Goal: Task Accomplishment & Management: Manage account settings

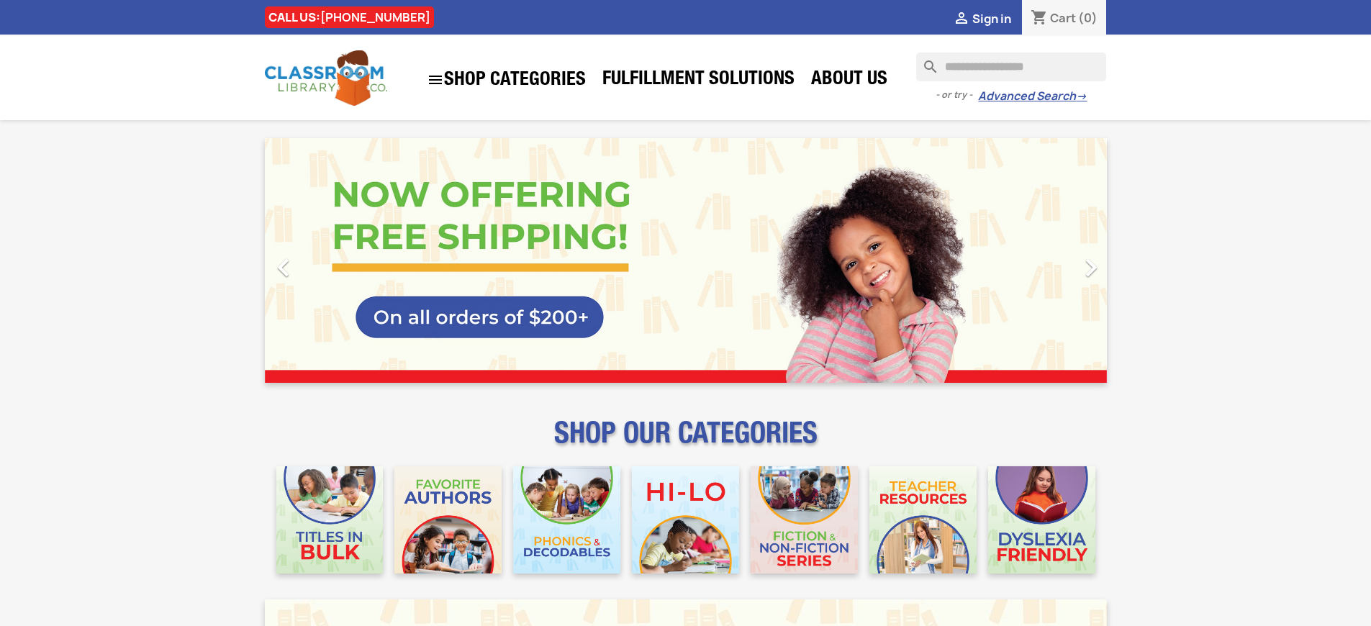
click at [991, 18] on span "Sign in" at bounding box center [991, 19] width 39 height 16
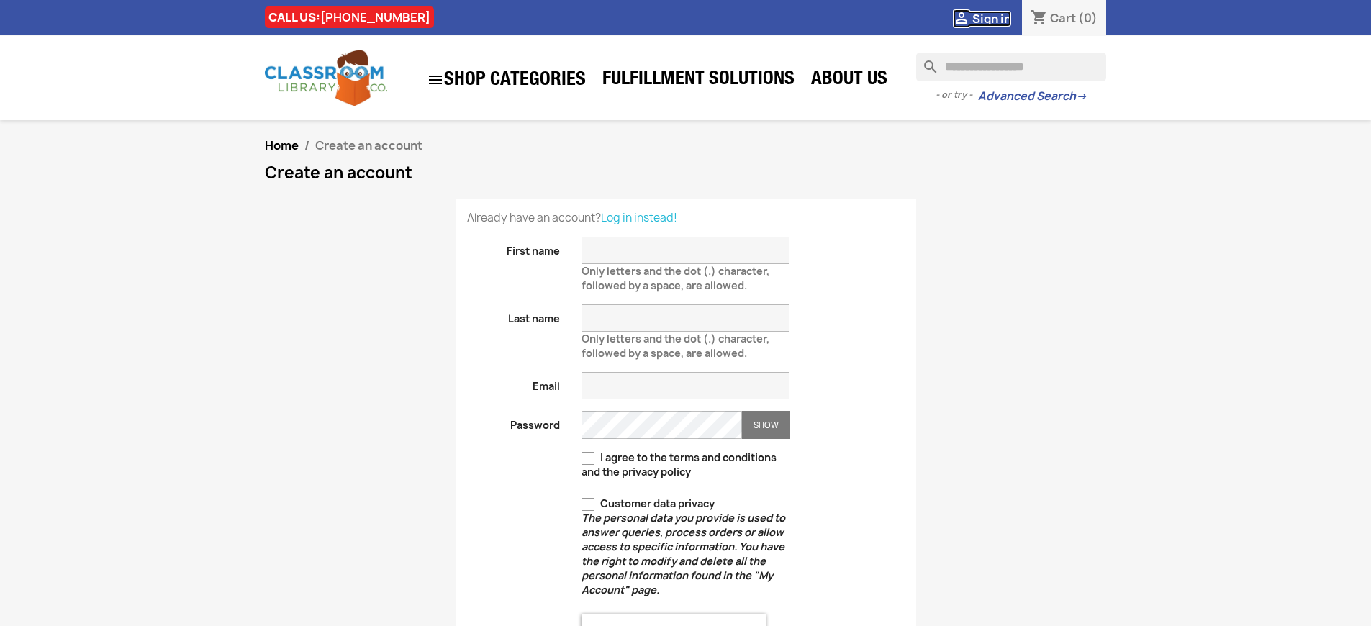
click at [991, 18] on span "Sign in" at bounding box center [991, 19] width 39 height 16
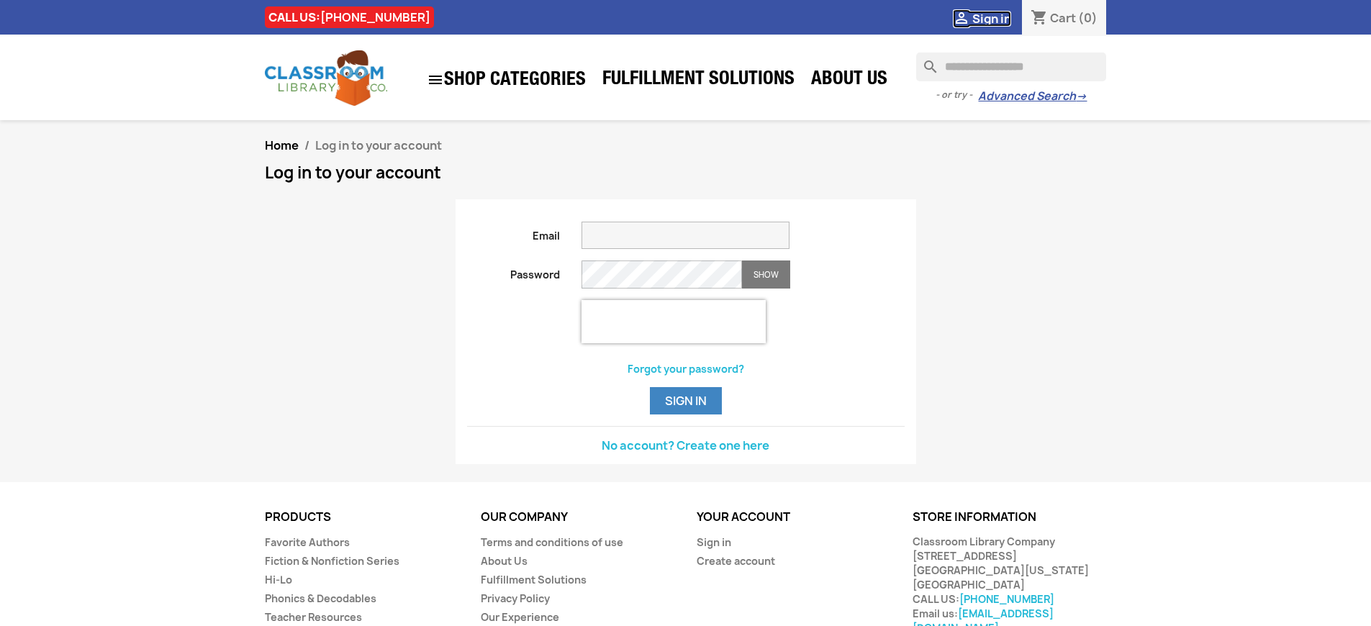
click at [991, 18] on span "Sign in" at bounding box center [991, 19] width 39 height 16
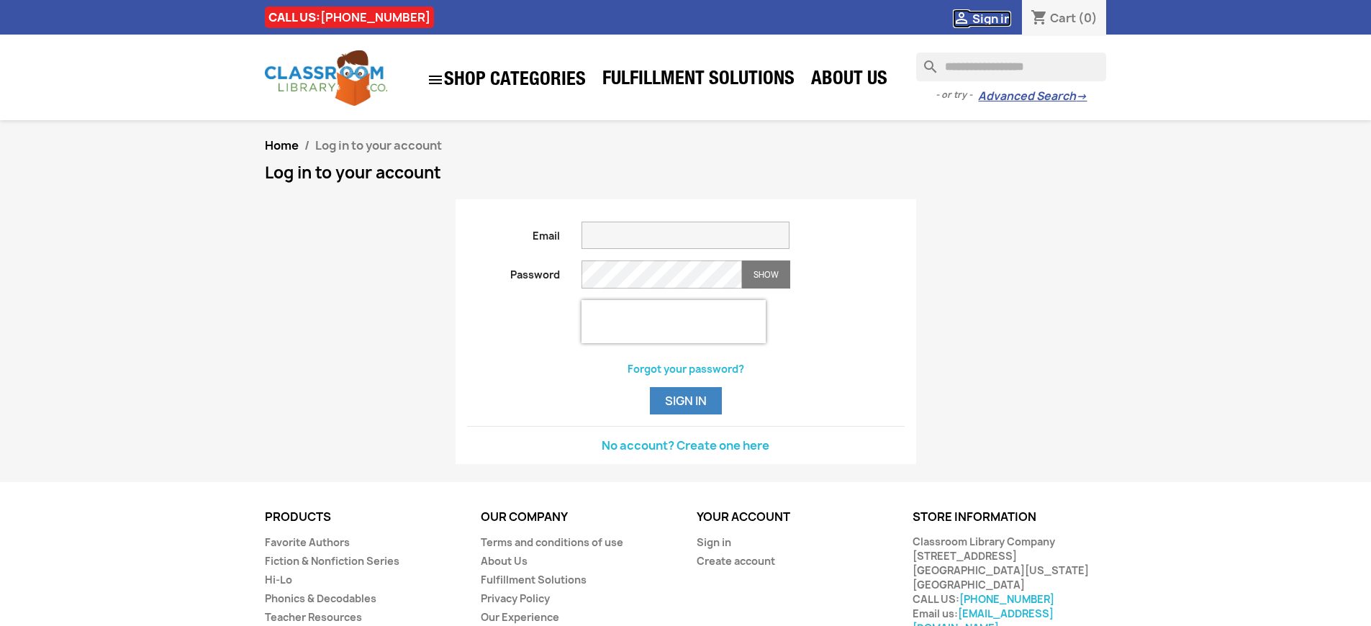
click at [991, 18] on span "Sign in" at bounding box center [991, 19] width 39 height 16
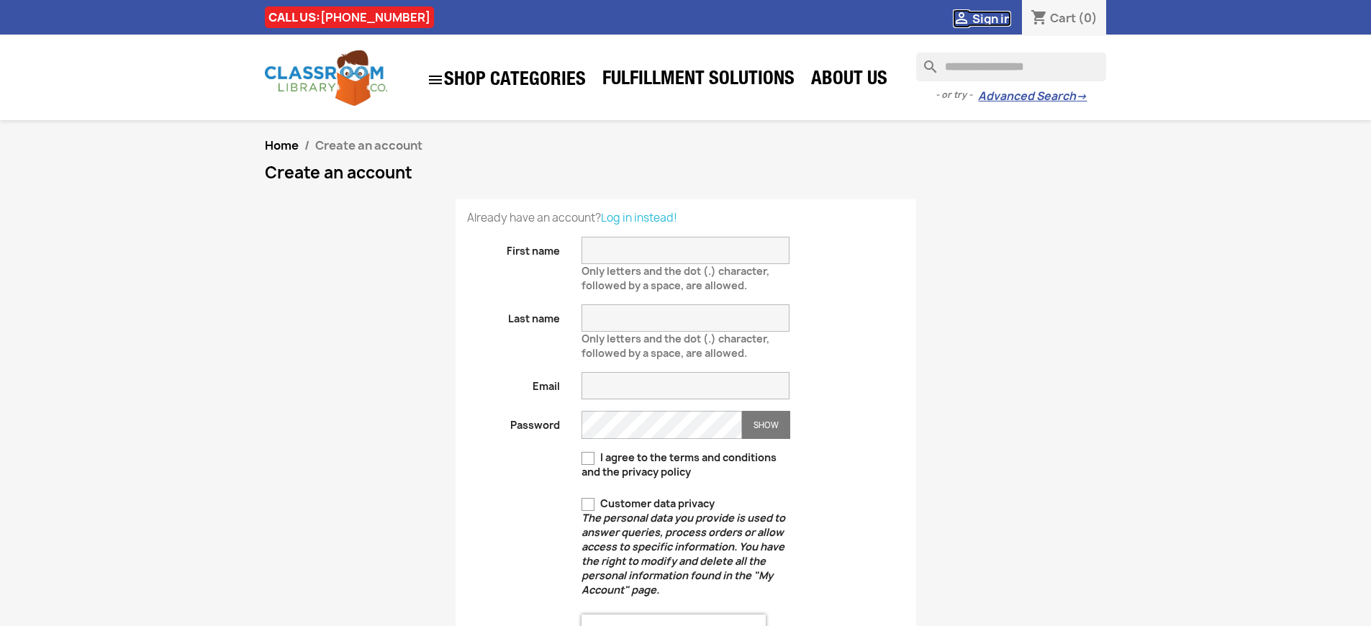
click at [991, 18] on span "Sign in" at bounding box center [991, 19] width 39 height 16
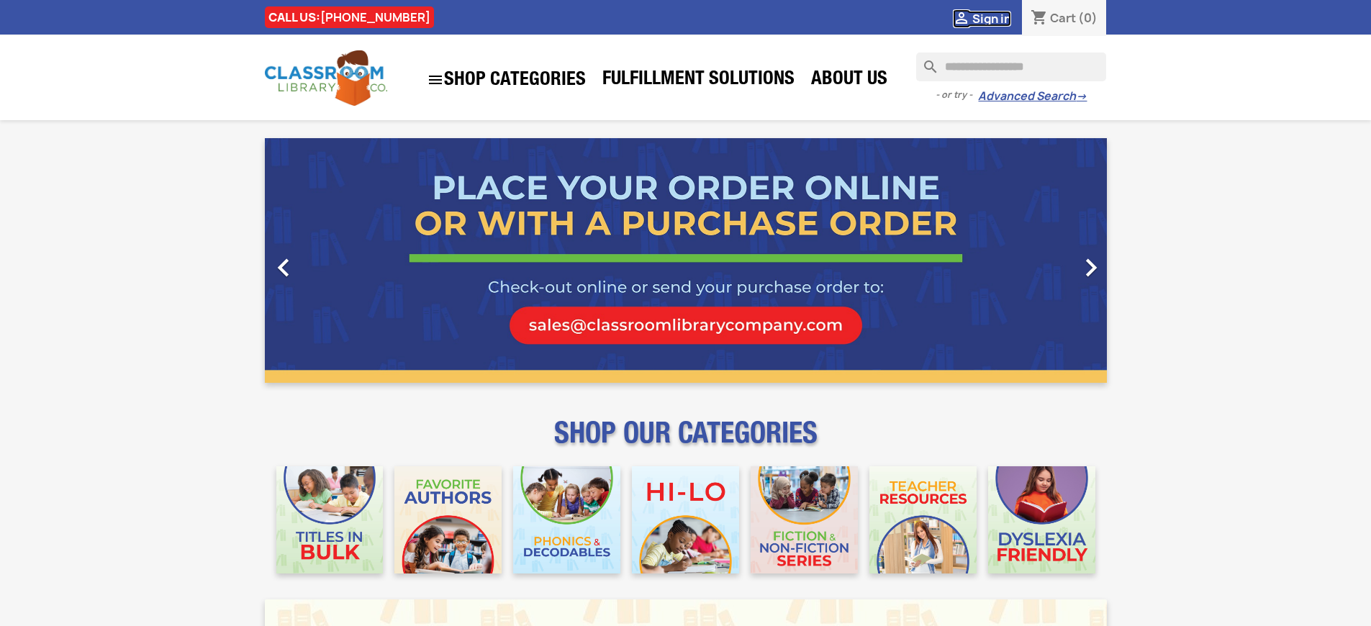
click at [991, 18] on span "Sign in" at bounding box center [991, 19] width 39 height 16
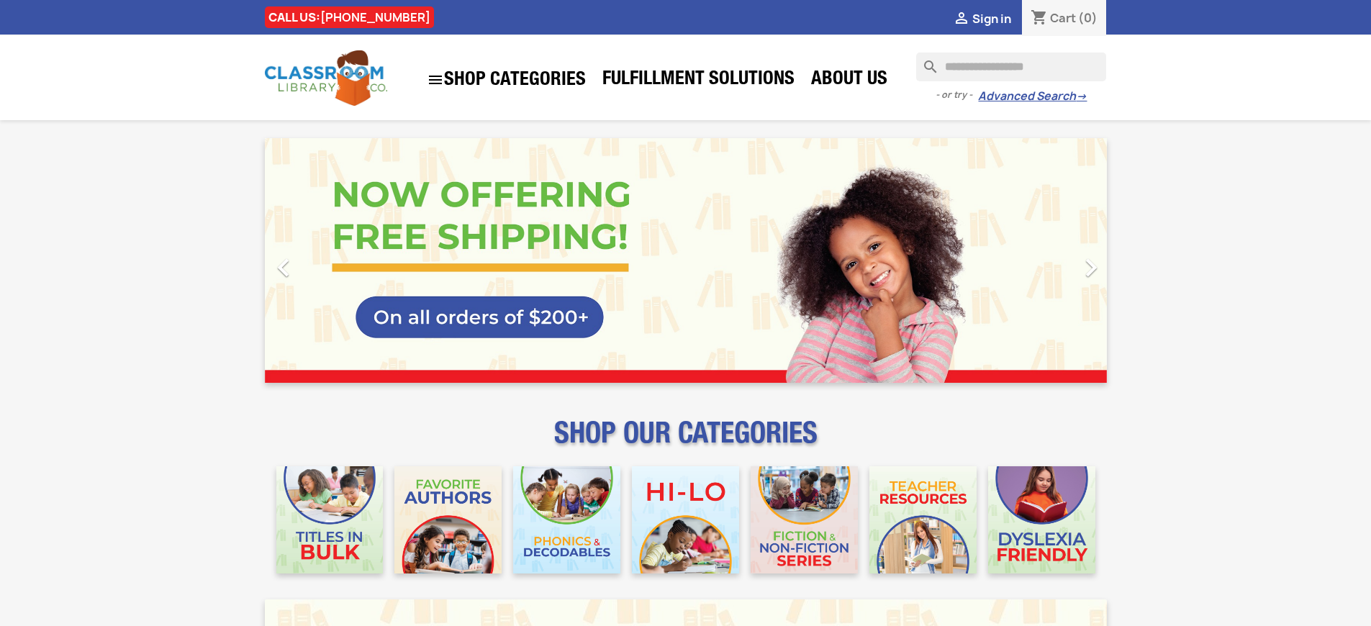
scroll to position [1848, 0]
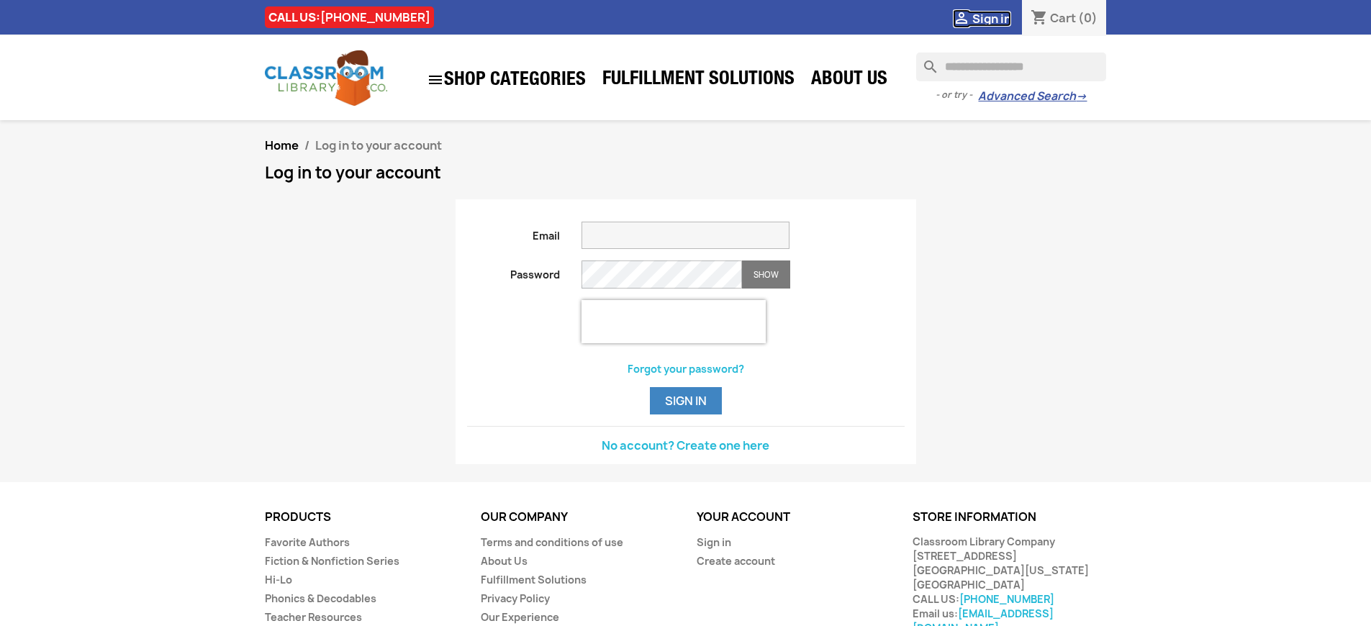
click at [991, 18] on span "Sign in" at bounding box center [991, 19] width 39 height 16
click at [685, 414] on button "Sign in" at bounding box center [686, 400] width 72 height 27
click at [991, 18] on span "Sign in" at bounding box center [991, 19] width 39 height 16
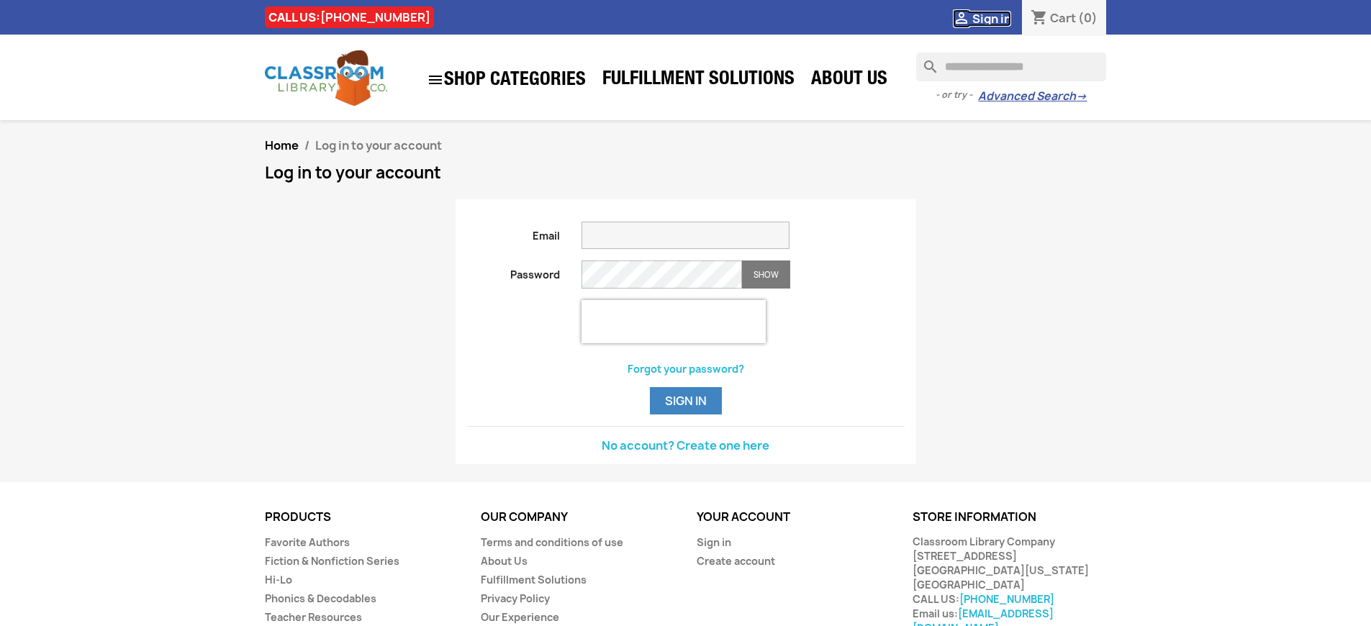
click at [991, 18] on span "Sign in" at bounding box center [991, 19] width 39 height 16
click at [685, 414] on button "Sign in" at bounding box center [686, 400] width 72 height 27
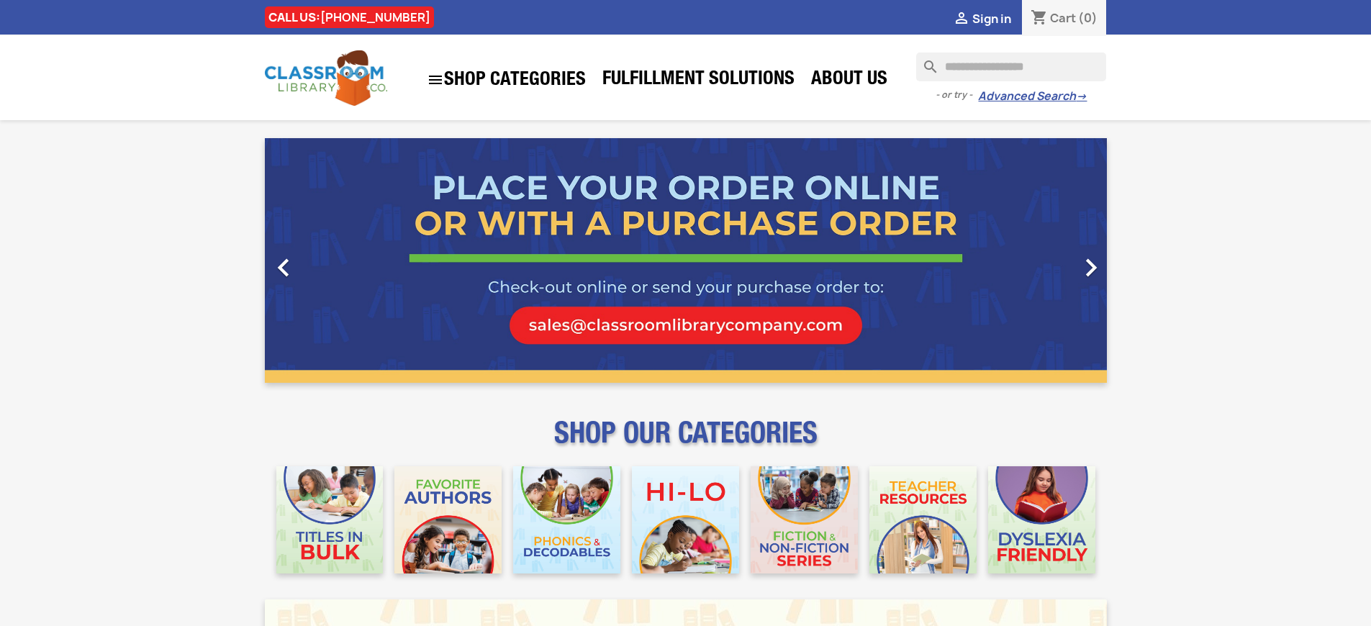
click at [991, 18] on span "Sign in" at bounding box center [991, 19] width 39 height 16
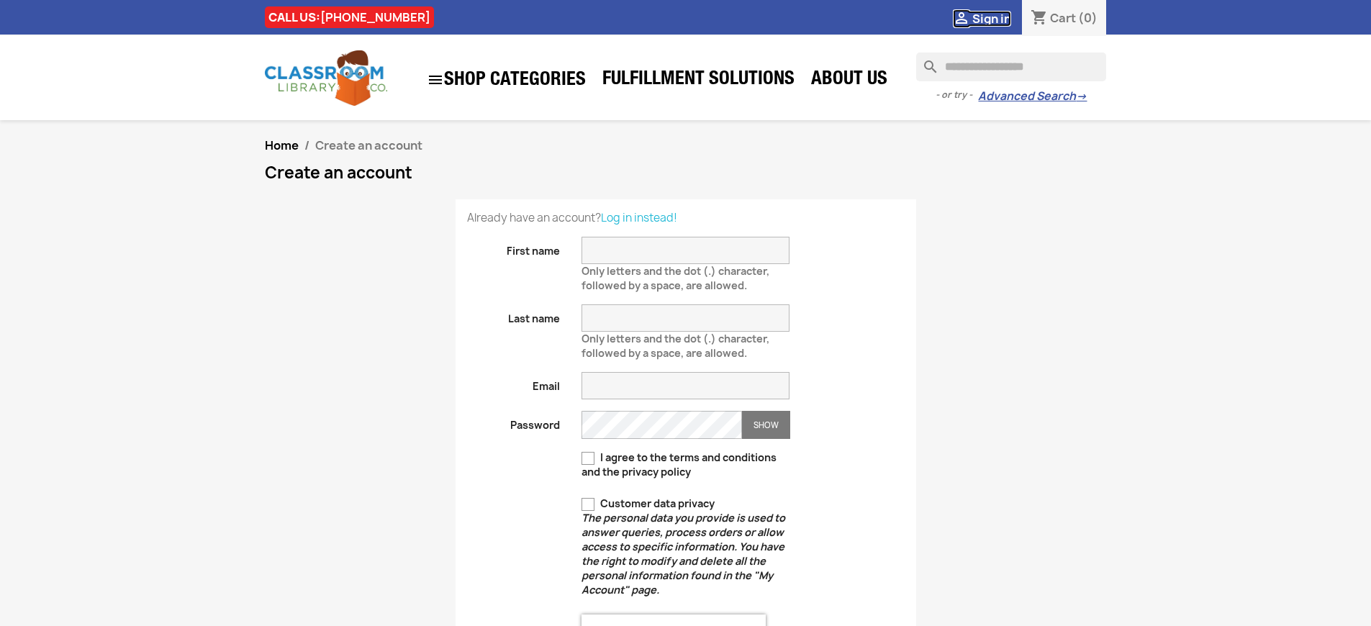
click at [991, 18] on span "Sign in" at bounding box center [991, 19] width 39 height 16
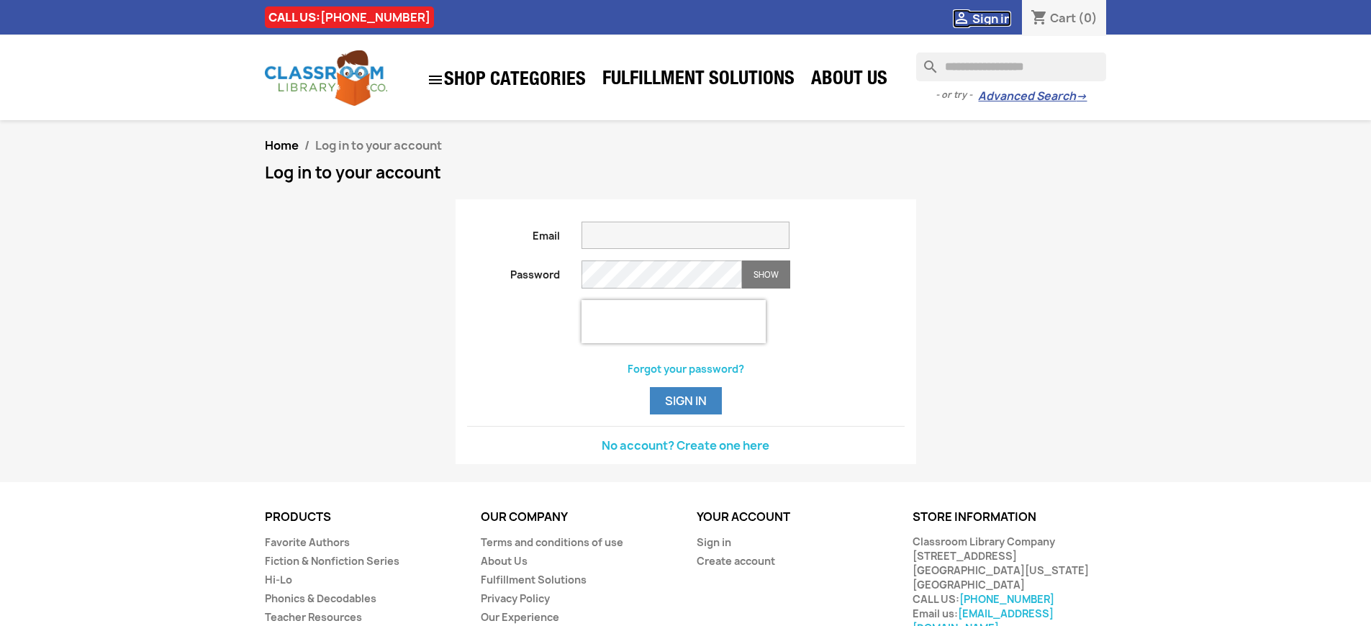
click at [991, 18] on span "Sign in" at bounding box center [991, 19] width 39 height 16
click at [713, 549] on link "Sign in" at bounding box center [714, 542] width 35 height 14
